Goal: Task Accomplishment & Management: Use online tool/utility

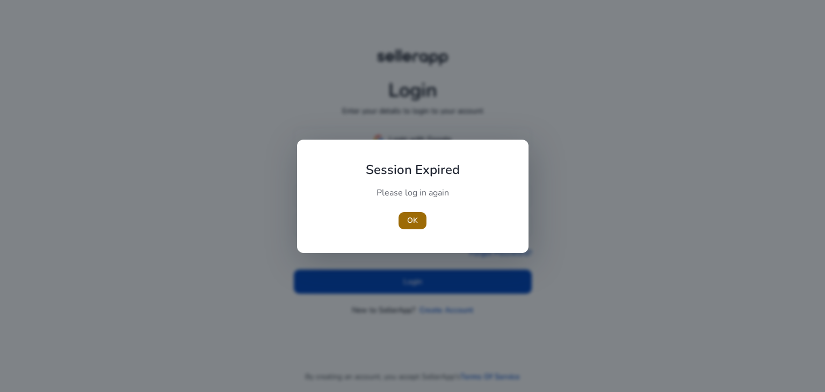
type input "**********"
click at [416, 226] on span "button" at bounding box center [412, 221] width 28 height 26
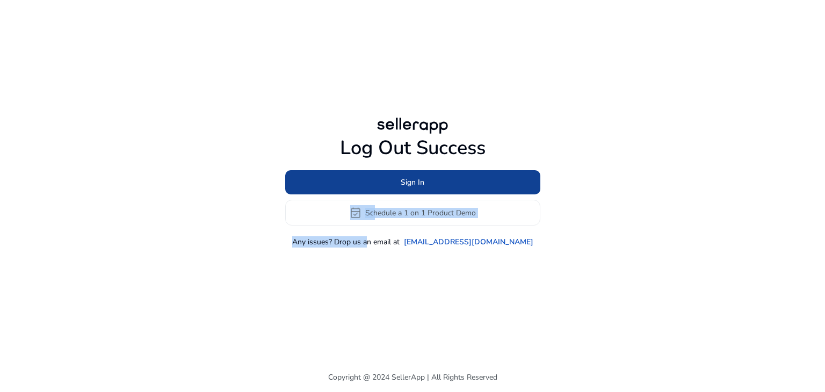
drag, startPoint x: 389, startPoint y: 285, endPoint x: 417, endPoint y: 183, distance: 105.3
click at [417, 183] on div "Log Out Success Sign In event_available Schedule a 1 on 1 Product Demo Any issu…" at bounding box center [413, 181] width 618 height 362
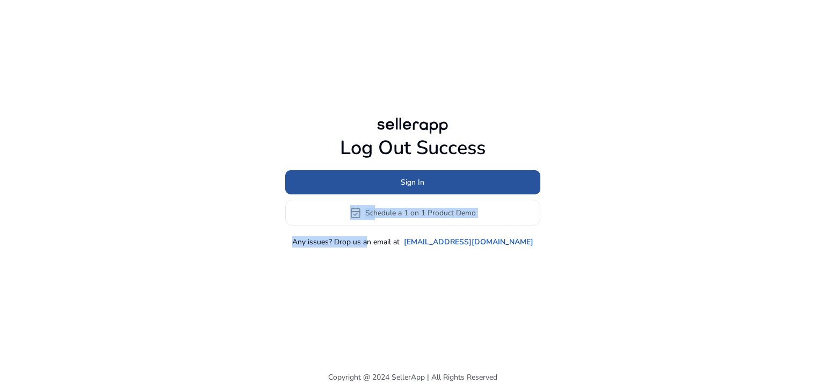
click at [417, 183] on span "Sign In" at bounding box center [413, 182] width 24 height 11
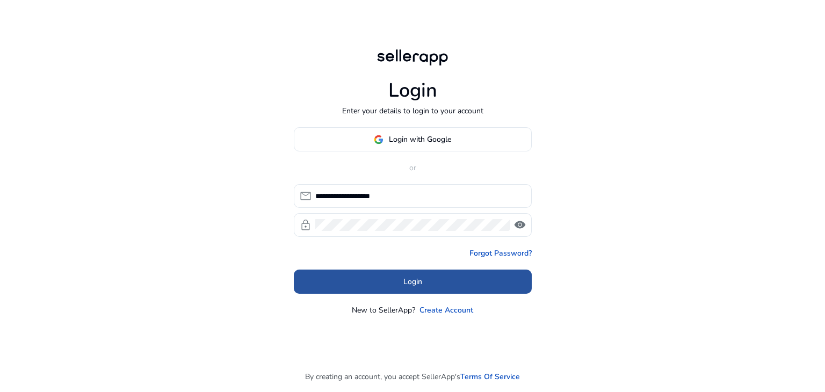
click at [418, 288] on span at bounding box center [413, 282] width 238 height 26
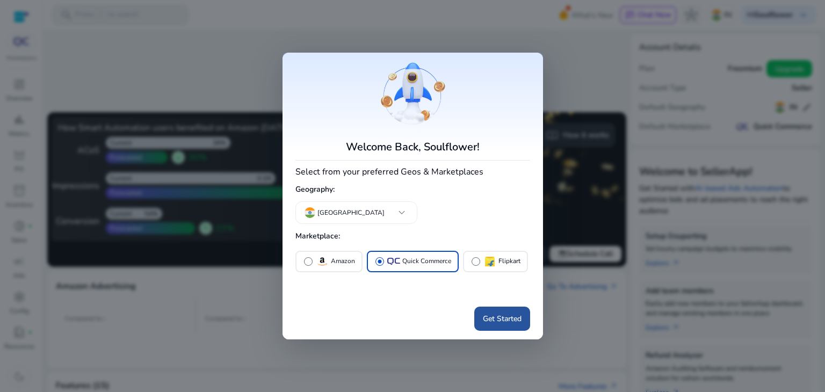
click at [497, 321] on span "Get Started" at bounding box center [502, 318] width 39 height 11
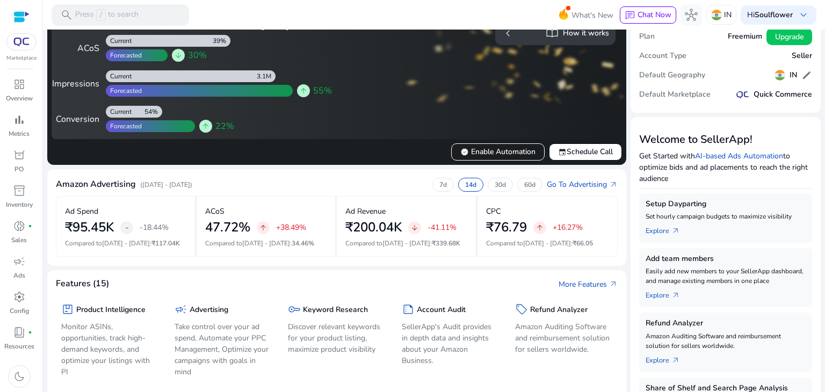
scroll to position [21, 0]
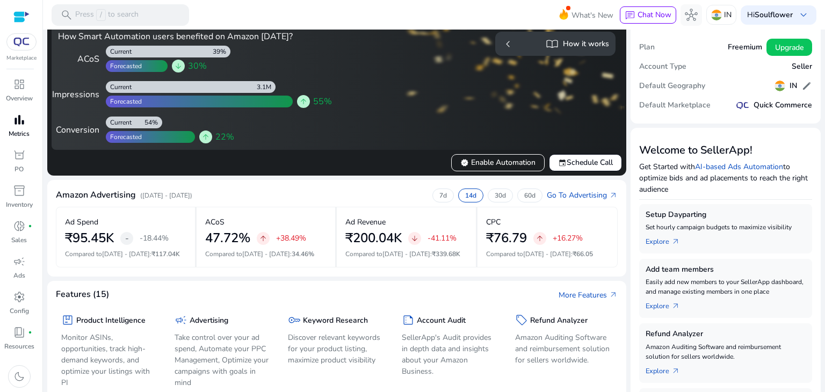
click at [21, 131] on p "Metrics" at bounding box center [19, 134] width 21 height 10
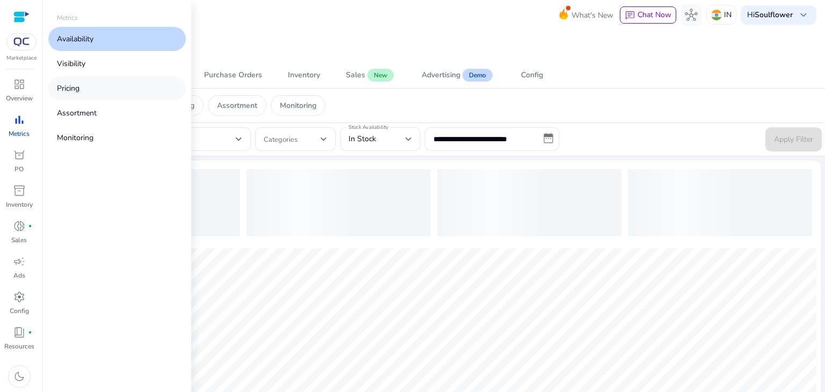
click at [84, 90] on link "Pricing" at bounding box center [116, 88] width 137 height 24
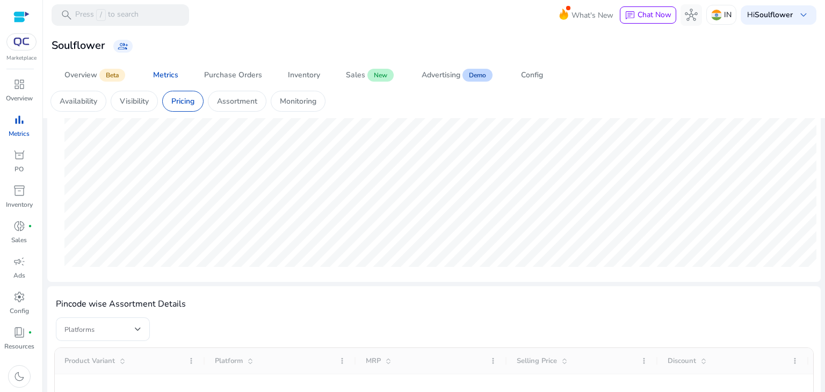
scroll to position [181, 0]
click at [71, 101] on p "Availability" at bounding box center [79, 101] width 38 height 11
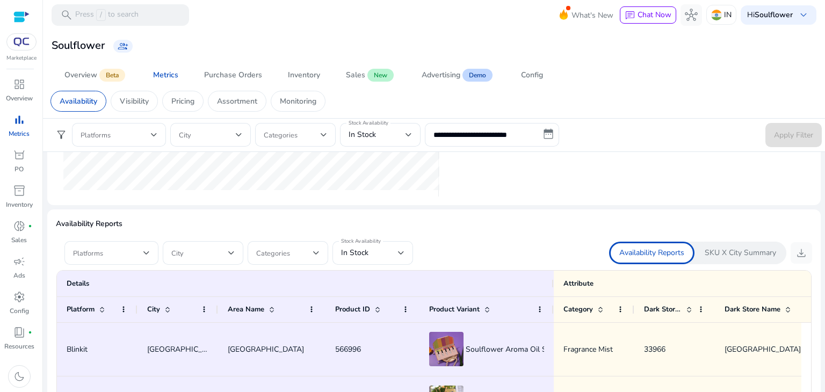
scroll to position [571, 0]
click at [135, 248] on span at bounding box center [108, 254] width 70 height 12
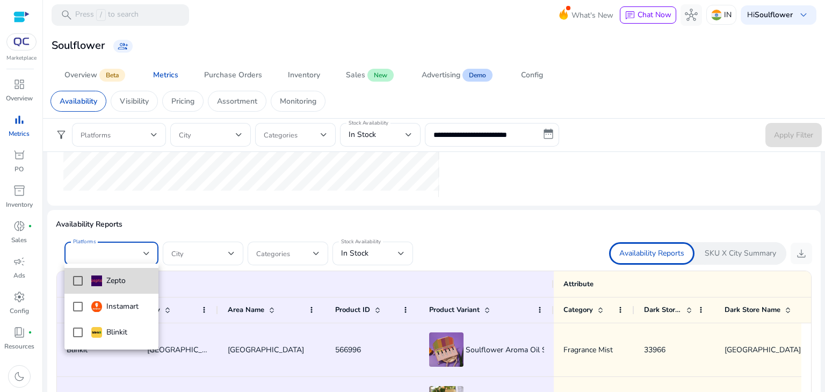
click at [75, 281] on mat-pseudo-checkbox at bounding box center [78, 281] width 10 height 10
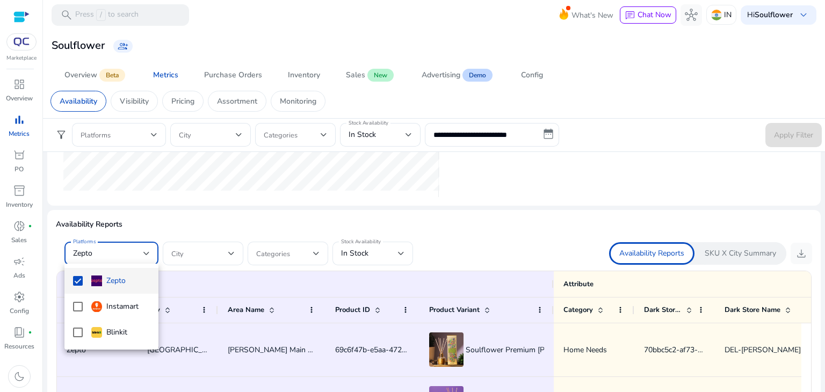
click at [538, 237] on div at bounding box center [412, 196] width 825 height 392
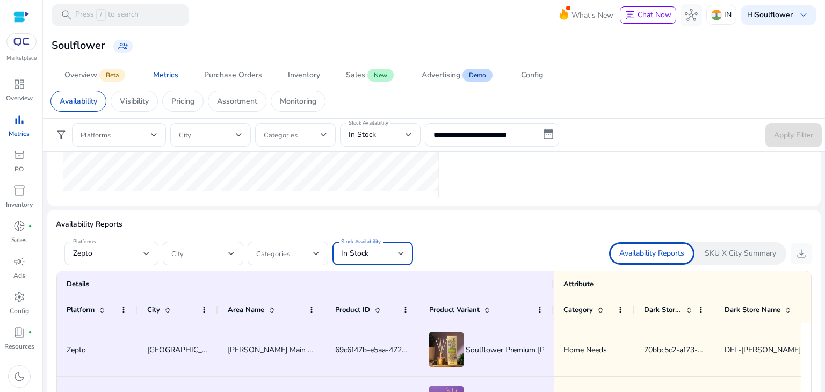
click at [375, 255] on div "In Stock" at bounding box center [369, 254] width 57 height 12
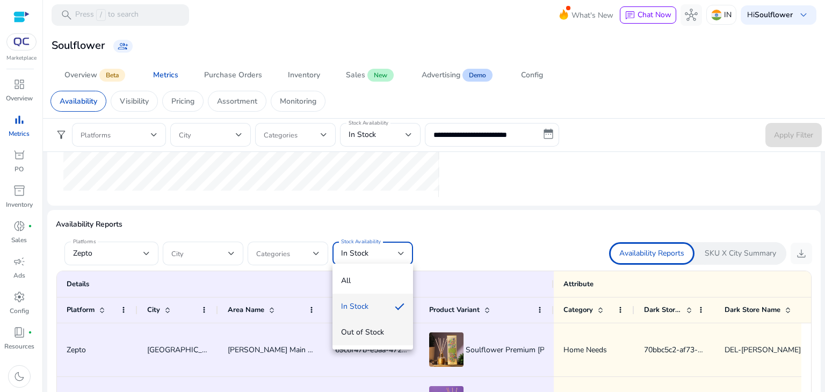
scroll to position [0, 0]
click at [367, 329] on span "Out of Stock" at bounding box center [372, 332] width 63 height 12
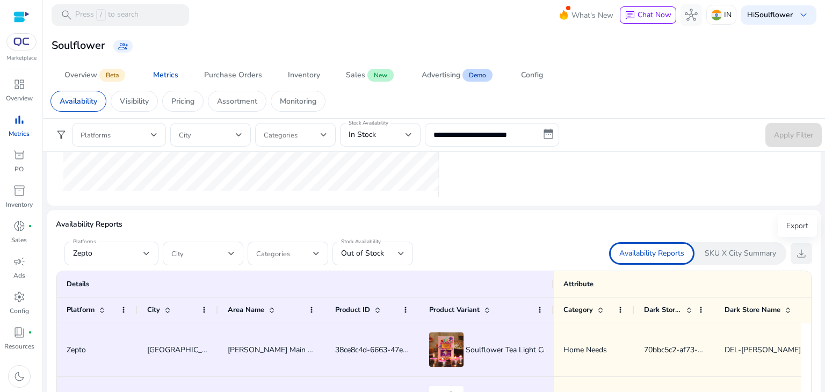
click at [797, 254] on span "download" at bounding box center [801, 253] width 13 height 13
